Goal: Book appointment/travel/reservation

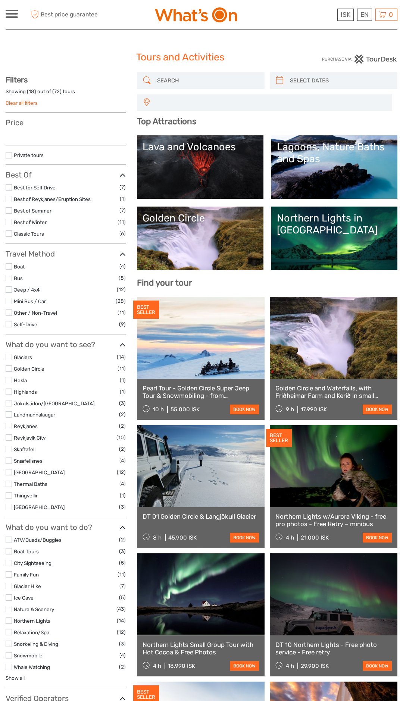
select select
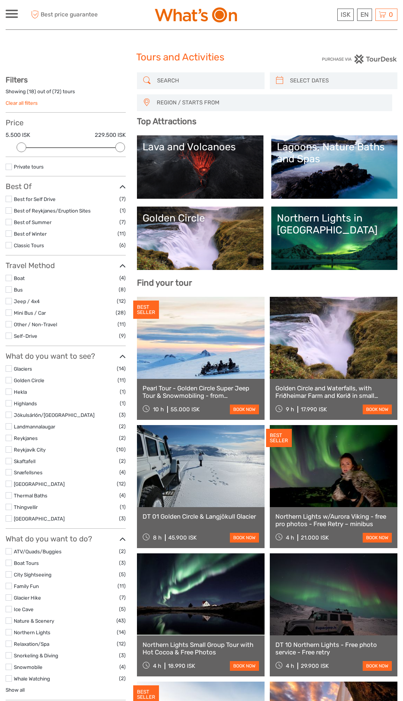
click at [187, 81] on input "search" at bounding box center [207, 80] width 107 height 13
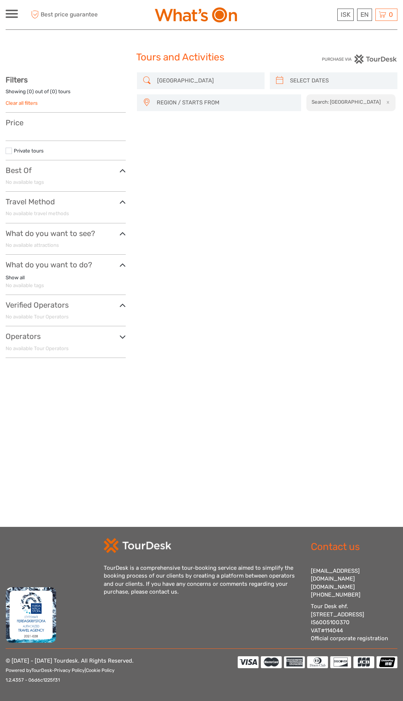
type input "[GEOGRAPHIC_DATA]"
click at [190, 106] on span "REGION / STARTS FROM" at bounding box center [225, 103] width 144 height 12
click at [173, 135] on span "Capital Region" at bounding box center [213, 136] width 135 height 8
select select "Capital Region"
click at [316, 81] on input "search" at bounding box center [340, 80] width 107 height 13
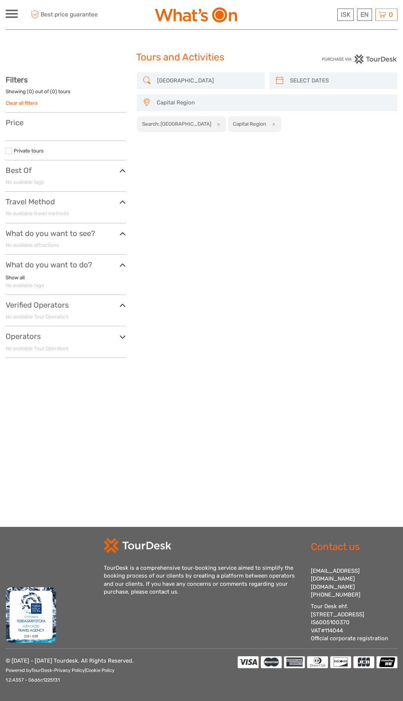
type input "[DATE]"
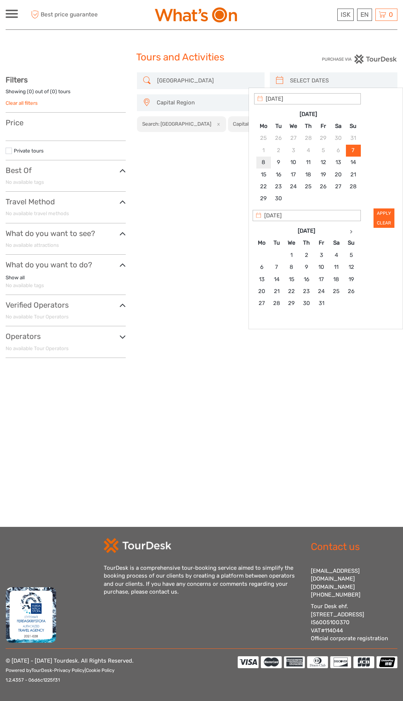
type input "[DATE]"
click at [387, 210] on div "Apply Clear" at bounding box center [325, 160] width 143 height 134
click at [383, 222] on button "Clear" at bounding box center [383, 222] width 21 height 10
